Goal: Task Accomplishment & Management: Manage account settings

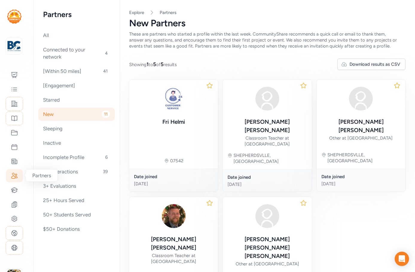
click at [13, 177] on icon at bounding box center [14, 175] width 7 height 7
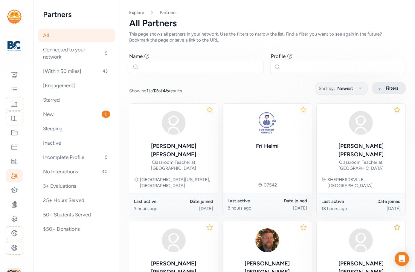
click at [377, 91] on icon at bounding box center [379, 88] width 7 height 7
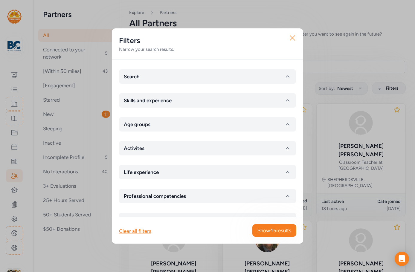
click at [293, 38] on icon "button" at bounding box center [292, 38] width 5 height 5
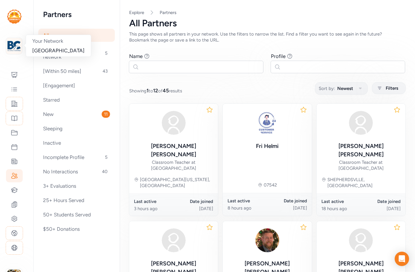
click at [18, 40] on img at bounding box center [13, 46] width 13 height 13
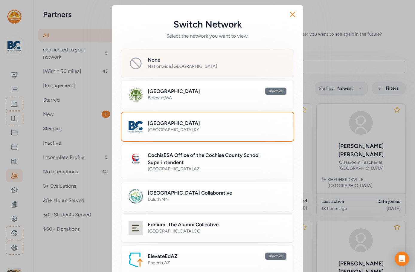
click at [174, 63] on div "None" at bounding box center [217, 59] width 139 height 7
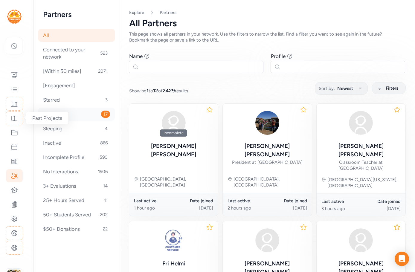
click at [75, 112] on div "New 17" at bounding box center [76, 114] width 77 height 13
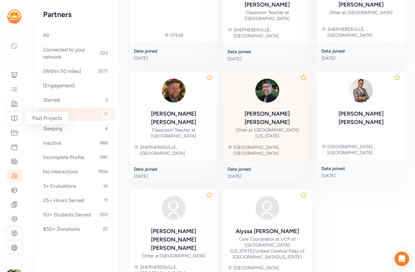
scroll to position [247, 0]
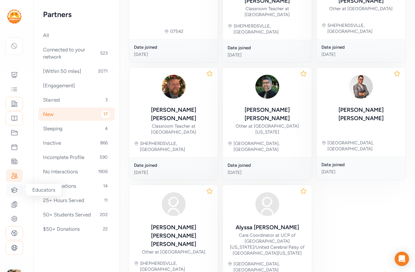
click at [15, 189] on icon at bounding box center [14, 190] width 7 height 7
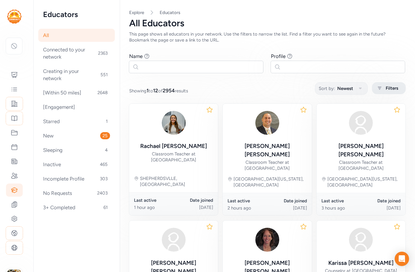
click at [391, 88] on span "Filters" at bounding box center [392, 88] width 13 height 7
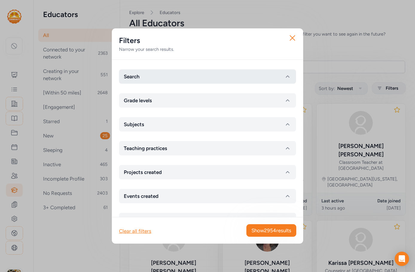
click at [152, 78] on button "Search" at bounding box center [207, 76] width 177 height 14
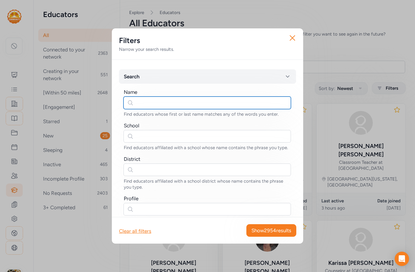
click at [142, 105] on input "text" at bounding box center [208, 103] width 168 height 13
type input "baylor"
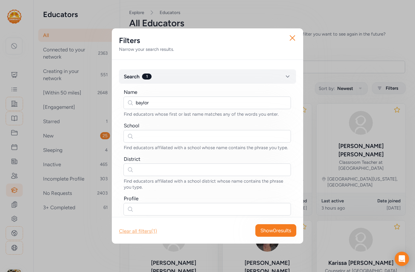
click at [148, 230] on div "Clear all filters (1)" at bounding box center [138, 231] width 38 height 7
click at [295, 37] on icon "button" at bounding box center [293, 38] width 10 height 10
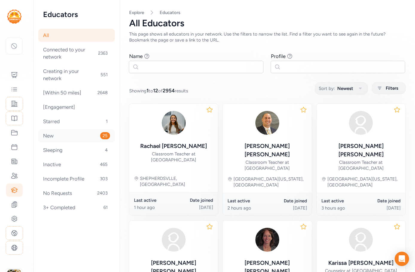
click at [54, 136] on div "New 25" at bounding box center [76, 135] width 77 height 13
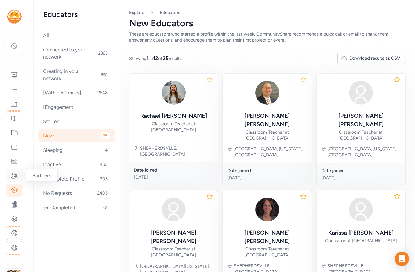
click at [15, 177] on icon at bounding box center [14, 175] width 7 height 7
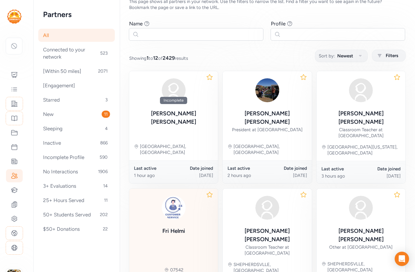
scroll to position [60, 0]
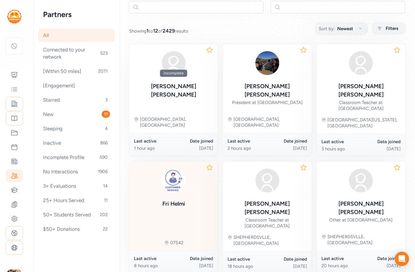
click at [173, 173] on img at bounding box center [174, 180] width 29 height 29
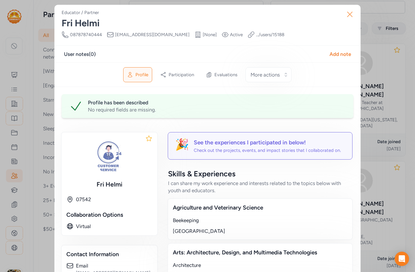
click at [352, 13] on icon "button" at bounding box center [350, 15] width 10 height 10
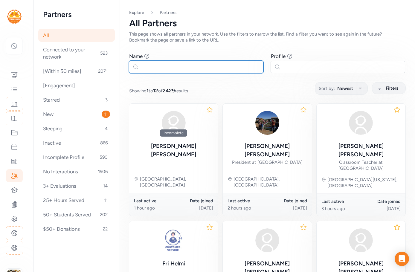
click at [157, 66] on input "text" at bounding box center [196, 67] width 135 height 13
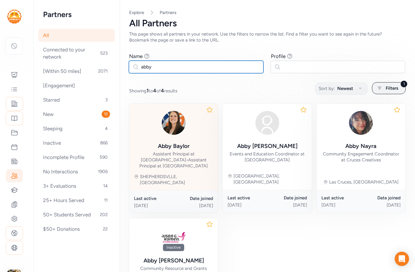
type input "abby"
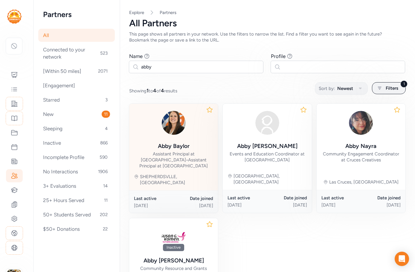
click at [182, 152] on div "Assistant Principal at Riverview Opportunity Center • Assistant Principal at Ar…" at bounding box center [173, 160] width 79 height 18
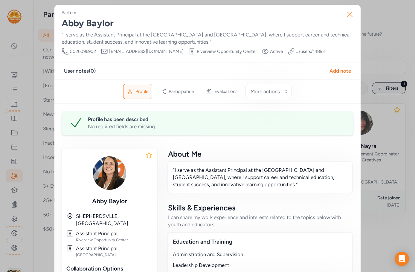
click at [348, 15] on icon "button" at bounding box center [350, 14] width 5 height 5
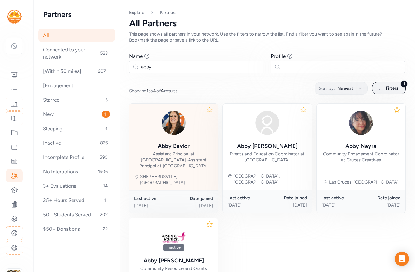
click at [186, 150] on div "Abby Baylor" at bounding box center [174, 146] width 32 height 8
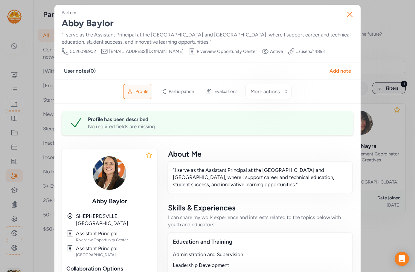
click at [311, 52] on link ".../users/ 14893" at bounding box center [310, 51] width 29 height 6
click at [348, 16] on icon "button" at bounding box center [350, 14] width 5 height 5
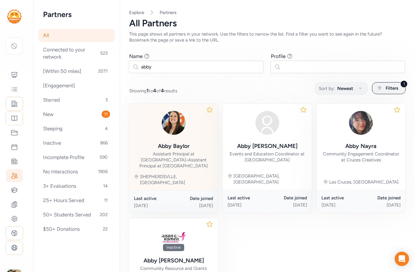
click at [179, 117] on img at bounding box center [174, 123] width 29 height 29
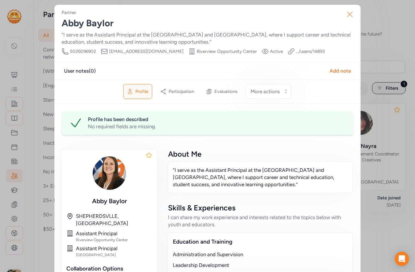
click at [351, 15] on icon "button" at bounding box center [350, 15] width 10 height 10
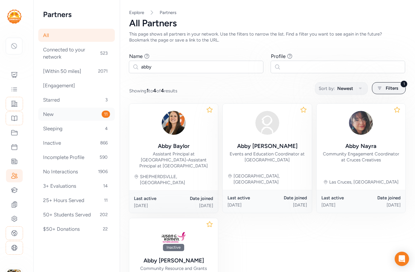
click at [54, 118] on div "New 11" at bounding box center [76, 114] width 77 height 13
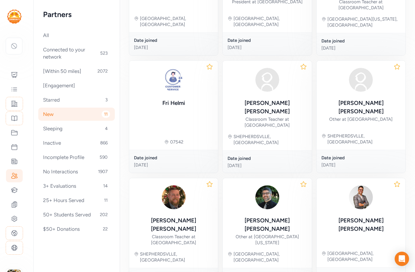
scroll to position [239, 0]
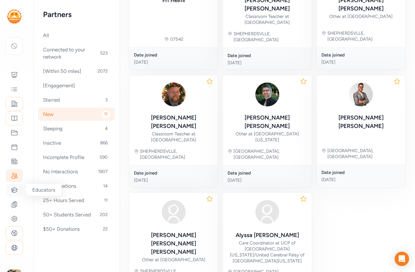
click at [17, 192] on icon at bounding box center [14, 190] width 6 height 5
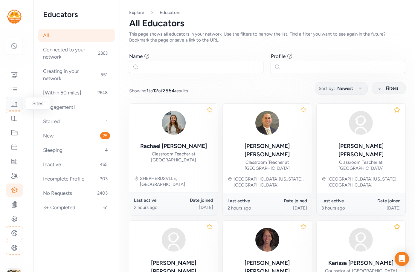
click at [14, 107] on icon at bounding box center [14, 103] width 7 height 7
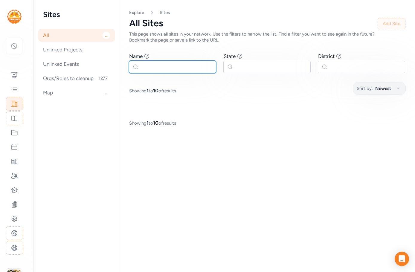
click at [171, 65] on input "text" at bounding box center [172, 67] width 87 height 13
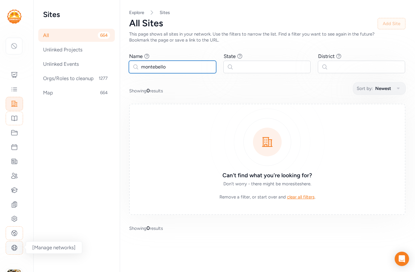
type input "montebello"
click at [13, 247] on icon at bounding box center [14, 247] width 5 height 5
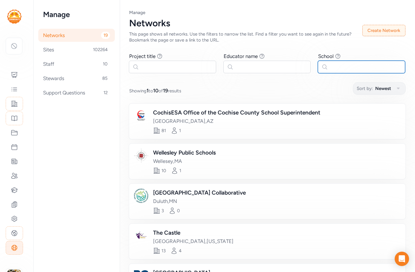
click at [328, 66] on input "text" at bounding box center [361, 67] width 87 height 13
click at [53, 48] on div "Sites 102264" at bounding box center [76, 49] width 77 height 13
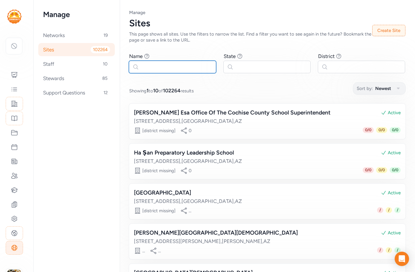
click at [144, 66] on input "text" at bounding box center [172, 67] width 87 height 13
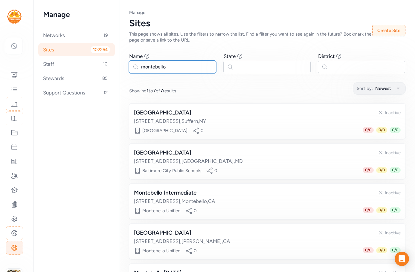
type input "montebello"
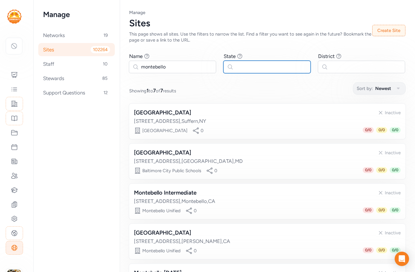
click at [279, 66] on input "text" at bounding box center [267, 67] width 87 height 13
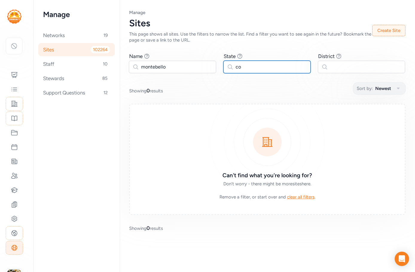
type input "c"
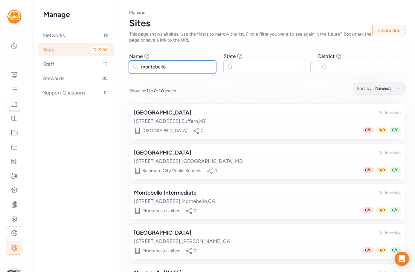
drag, startPoint x: 172, startPoint y: 68, endPoint x: 129, endPoint y: 71, distance: 43.2
click at [129, 71] on div "Page Sites Manage Sites This page shows all sites. Use the filters to narrow th…" at bounding box center [268, 203] width 296 height 406
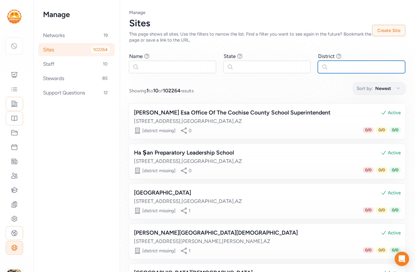
click at [330, 65] on input "text" at bounding box center [361, 67] width 87 height 13
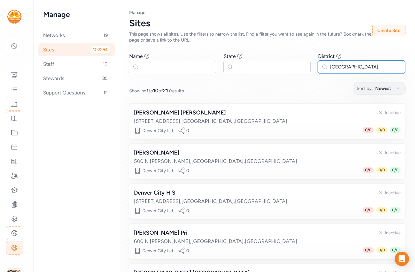
type input "denver"
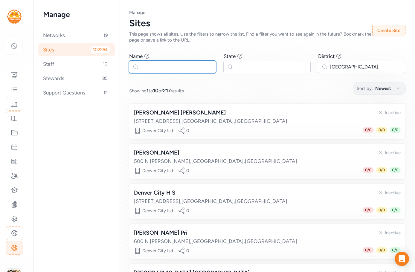
click at [168, 67] on input "text" at bounding box center [172, 67] width 87 height 13
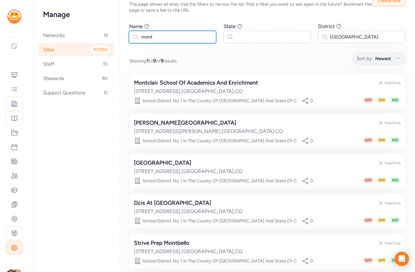
scroll to position [90, 0]
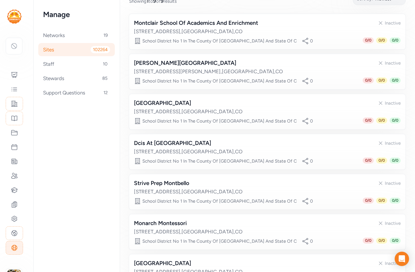
type input "mont"
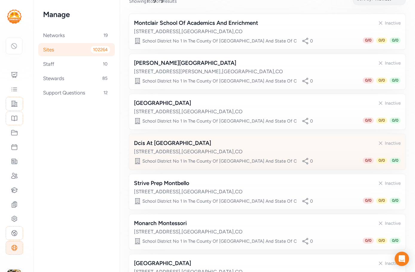
click at [179, 145] on div "Dcis At Montbello" at bounding box center [172, 143] width 77 height 8
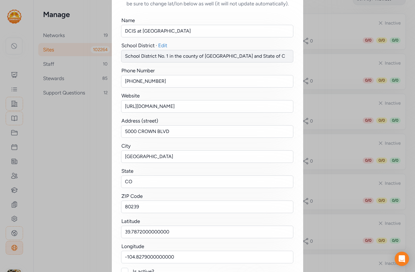
scroll to position [74, 0]
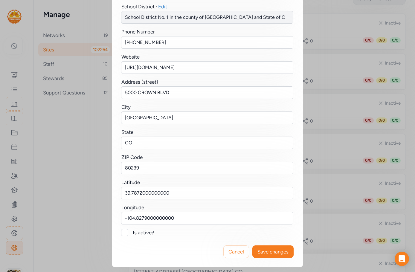
click at [125, 233] on div at bounding box center [124, 232] width 7 height 7
checkbox input "true"
click at [268, 251] on span "Save changes" at bounding box center [273, 251] width 31 height 7
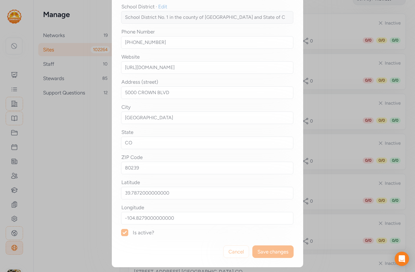
scroll to position [0, 0]
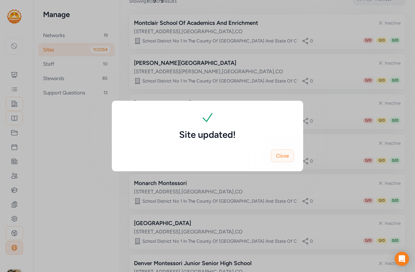
click at [285, 154] on span "Close" at bounding box center [282, 155] width 13 height 7
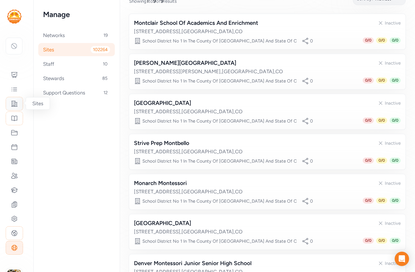
click at [17, 105] on icon at bounding box center [14, 103] width 7 height 7
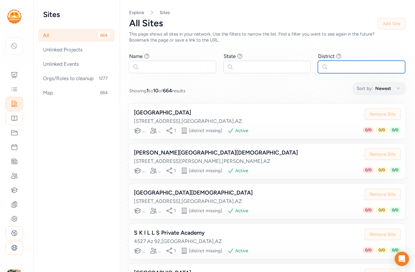
click at [346, 65] on input "text" at bounding box center [361, 67] width 87 height 13
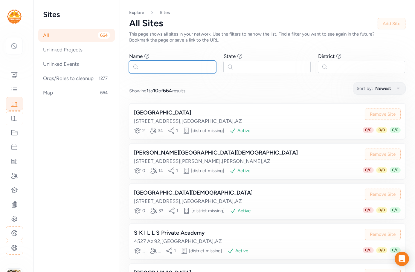
click at [163, 66] on input "text" at bounding box center [172, 67] width 87 height 13
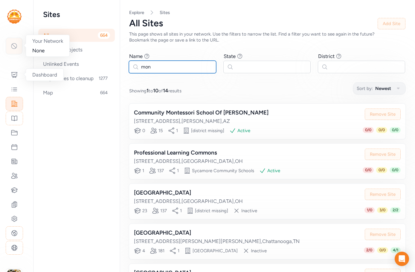
type input "mon"
click at [16, 47] on icon at bounding box center [13, 46] width 7 height 7
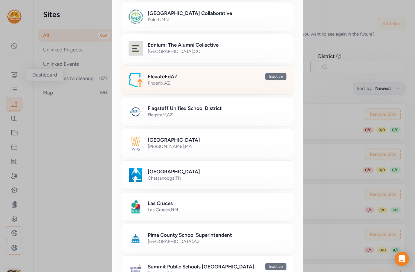
scroll to position [90, 0]
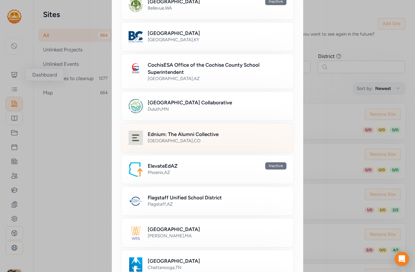
click at [168, 136] on h2 "Ednium: The Alumni Collective" at bounding box center [183, 134] width 71 height 7
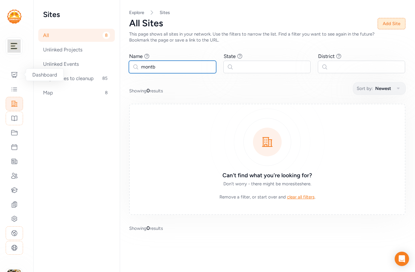
type input "montb"
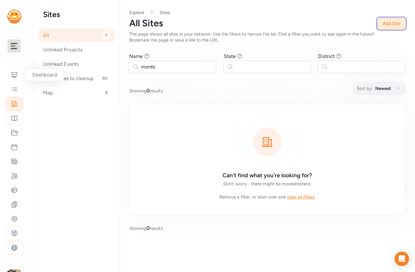
click at [380, 26] on button "Add Site" at bounding box center [392, 23] width 28 height 11
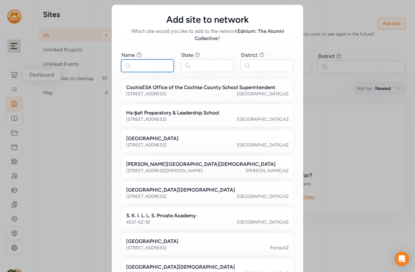
click at [148, 67] on input "text" at bounding box center [147, 66] width 53 height 13
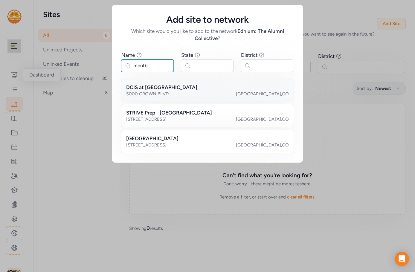
type input "montb"
click at [171, 95] on div "5000 CROWN BLVD DENVER , CO" at bounding box center [207, 94] width 163 height 6
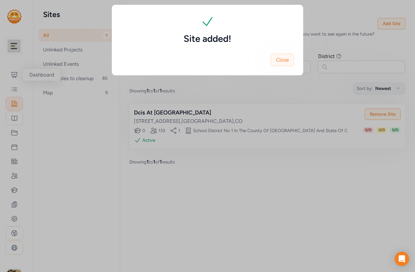
click at [288, 59] on span "Close" at bounding box center [282, 59] width 13 height 7
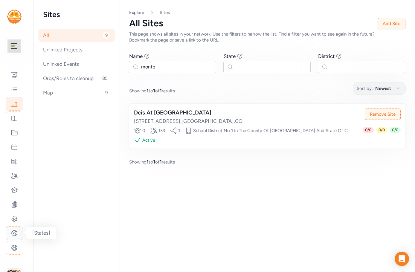
click at [15, 231] on icon at bounding box center [14, 233] width 5 height 5
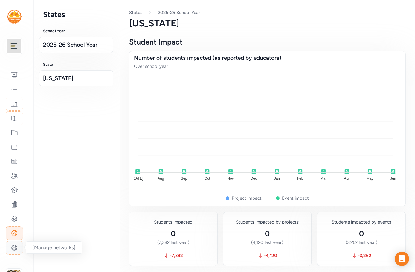
click at [17, 248] on icon at bounding box center [14, 247] width 5 height 5
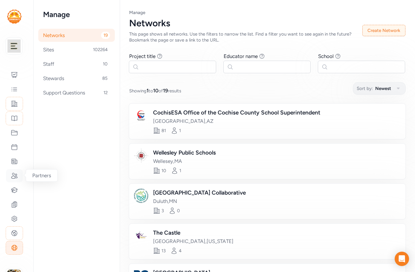
click at [14, 176] on icon at bounding box center [14, 175] width 6 height 5
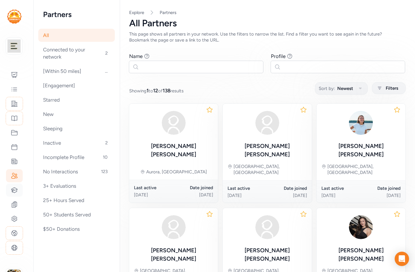
click at [13, 195] on div at bounding box center [14, 190] width 17 height 13
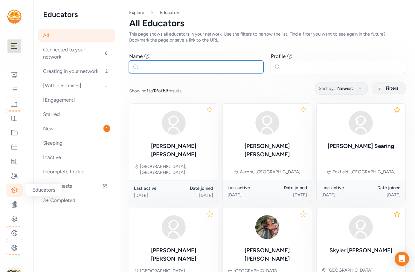
click at [147, 68] on input "text" at bounding box center [196, 67] width 135 height 13
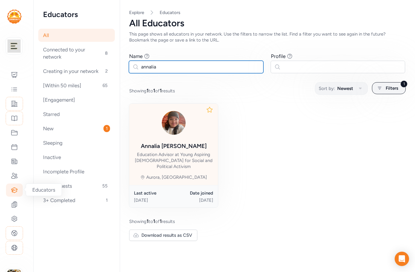
type input "annalia"
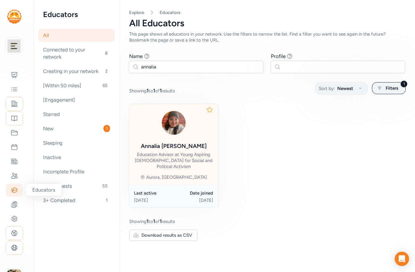
click at [185, 156] on div "Education Advisor at Young Aspiring Americans for Social and Political Activism" at bounding box center [173, 161] width 79 height 18
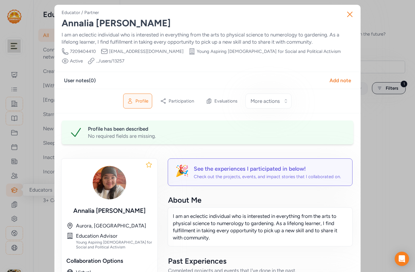
drag, startPoint x: 351, startPoint y: 13, endPoint x: 197, endPoint y: 0, distance: 155.0
click at [349, 13] on icon "button" at bounding box center [350, 15] width 10 height 10
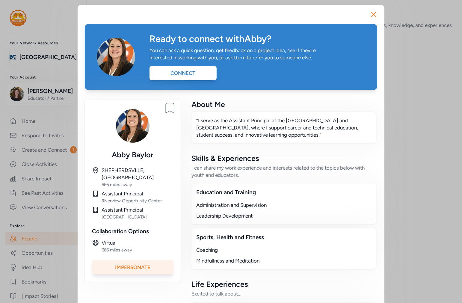
drag, startPoint x: 371, startPoint y: 14, endPoint x: 364, endPoint y: 2, distance: 13.6
click at [371, 14] on icon "button" at bounding box center [373, 14] width 5 height 5
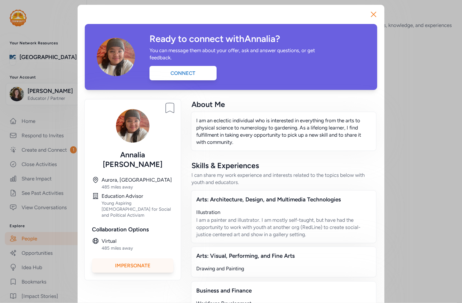
click at [136, 258] on div "Impersonate" at bounding box center [132, 265] width 81 height 14
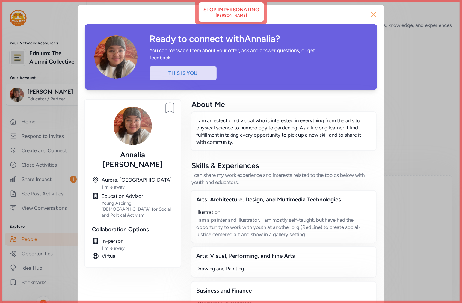
click at [371, 11] on icon "button" at bounding box center [373, 15] width 10 height 10
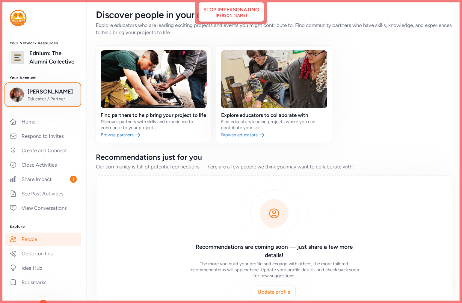
click at [38, 96] on span "Annalia Acuña" at bounding box center [52, 91] width 48 height 8
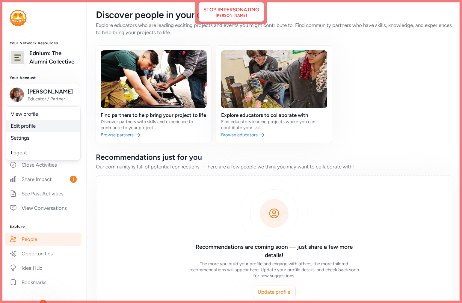
click at [33, 132] on link "Edit profile" at bounding box center [43, 126] width 74 height 12
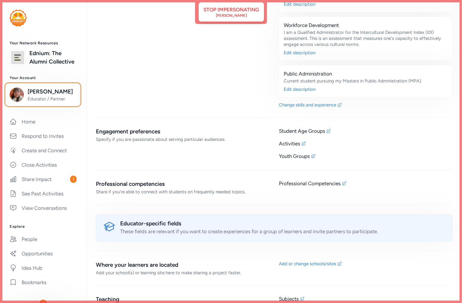
scroll to position [1253, 0]
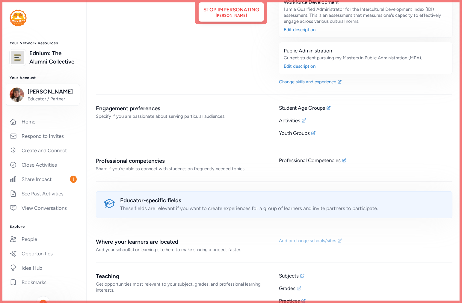
click at [302, 237] on div "Add or change schools/sites" at bounding box center [307, 240] width 57 height 6
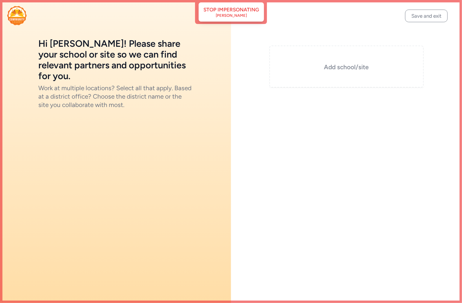
click at [355, 65] on h3 "Add school/site" at bounding box center [346, 67] width 124 height 8
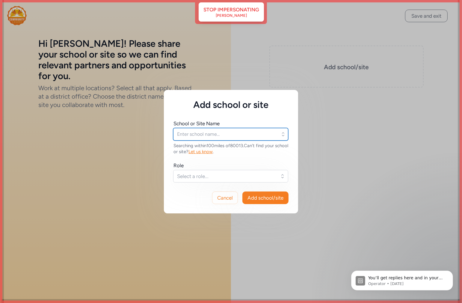
click at [192, 138] on input "text" at bounding box center [230, 134] width 115 height 13
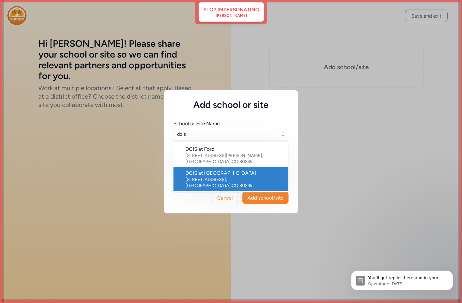
click at [204, 176] on div "5000 Crown Blvd , Denver , CO , 80239" at bounding box center [234, 182] width 98 height 12
type input "DCIS at Montbello"
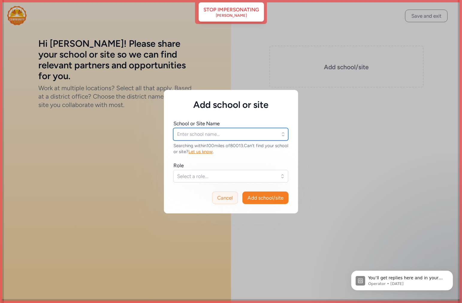
type input "DCIS at Montbello"
click at [241, 177] on span "Select a role..." at bounding box center [226, 175] width 99 height 7
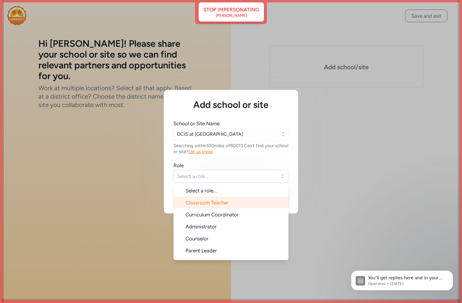
click at [216, 203] on span "Classroom Teacher" at bounding box center [206, 202] width 43 height 6
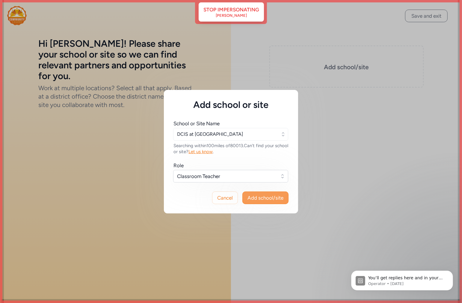
click at [282, 198] on span "Add school/site" at bounding box center [265, 197] width 36 height 7
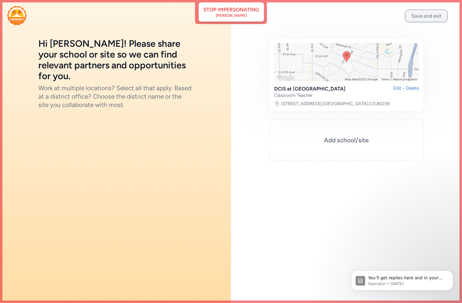
click at [425, 15] on button "Save and exit" at bounding box center [426, 16] width 43 height 13
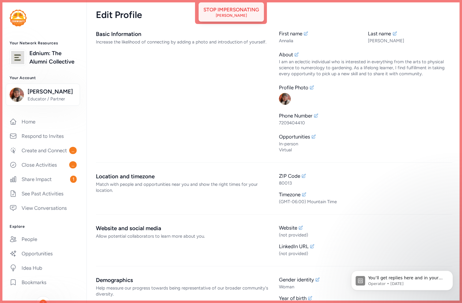
click at [235, 10] on div "Stop impersonating" at bounding box center [231, 9] width 56 height 7
